Goal: Transaction & Acquisition: Obtain resource

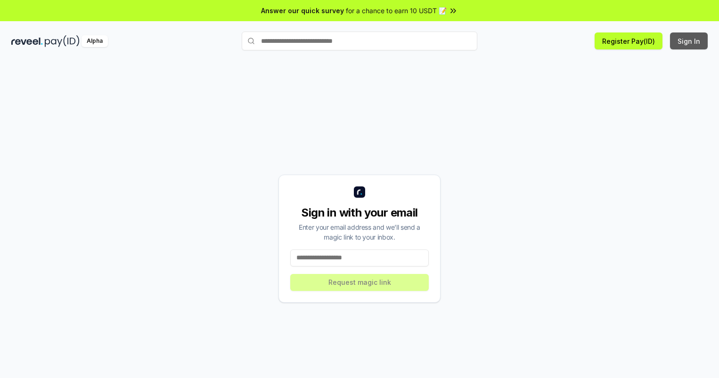
click at [689, 41] on button "Sign In" at bounding box center [689, 41] width 38 height 17
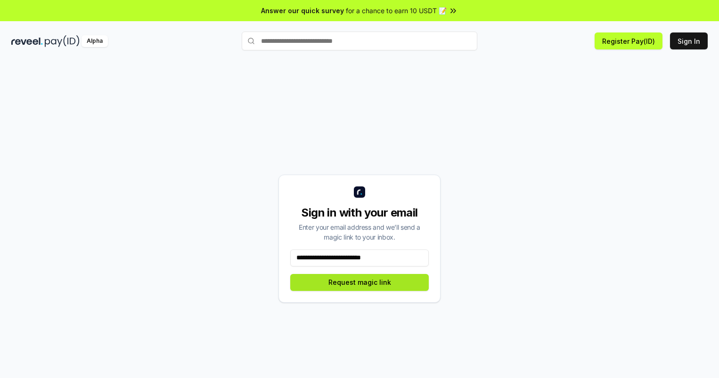
type input "**********"
click at [360, 282] on button "Request magic link" at bounding box center [359, 282] width 139 height 17
